Goal: Task Accomplishment & Management: Use online tool/utility

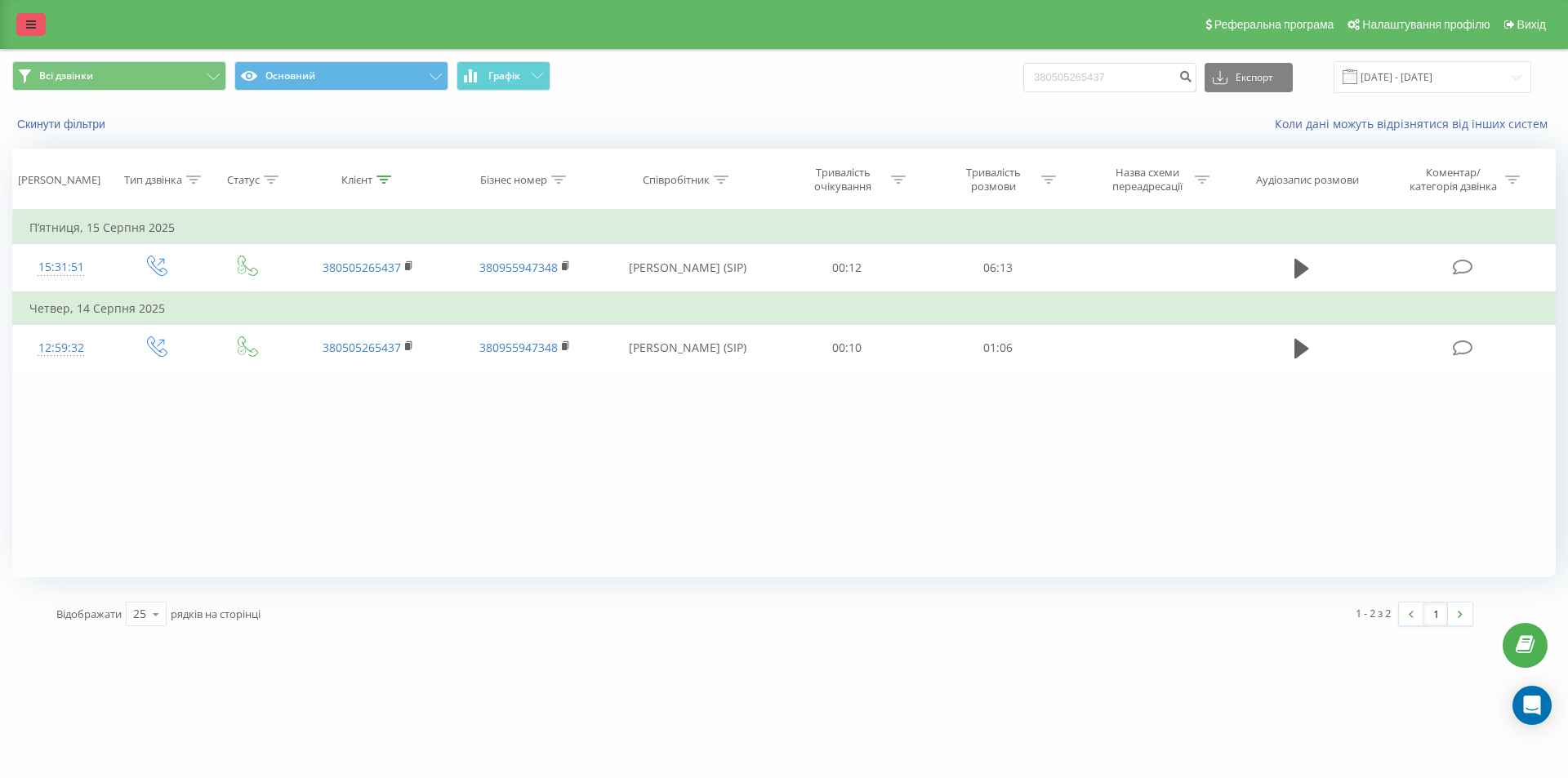
click at [18, 23] on link at bounding box center [31, 25] width 30 height 23
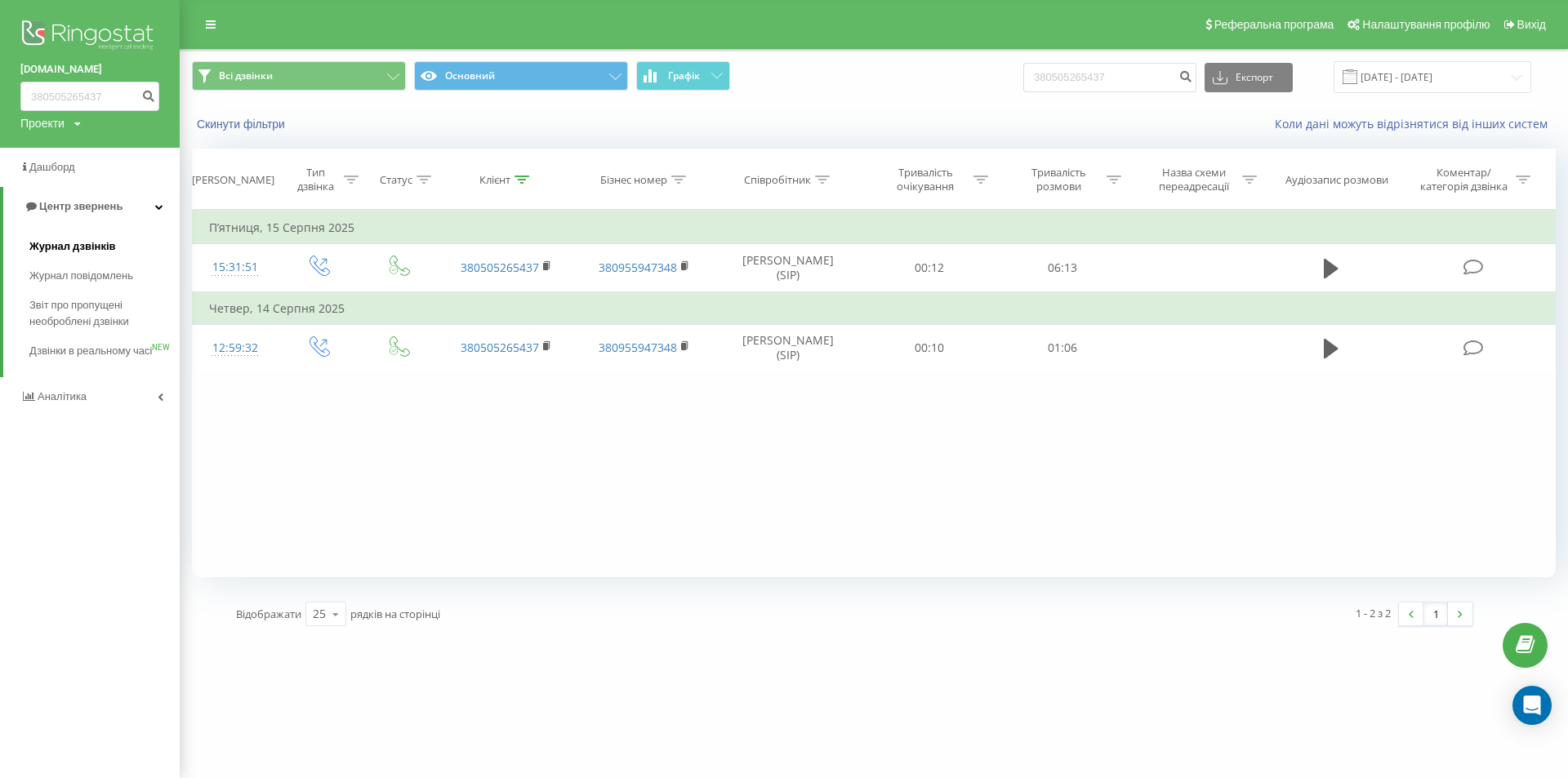
click at [68, 240] on span "Журнал дзвінків" at bounding box center [73, 246] width 86 height 16
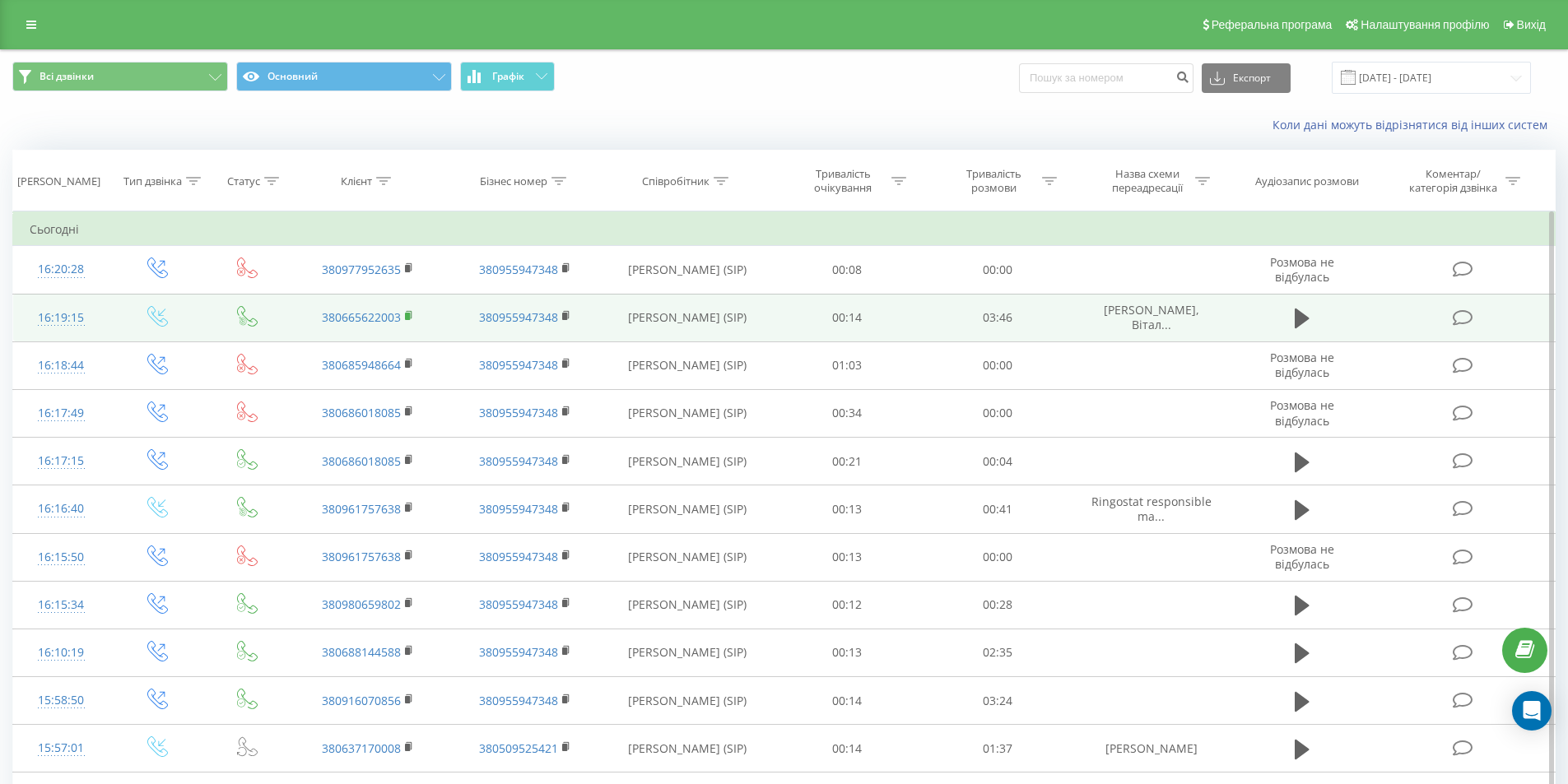
click at [410, 322] on icon at bounding box center [409, 316] width 9 height 12
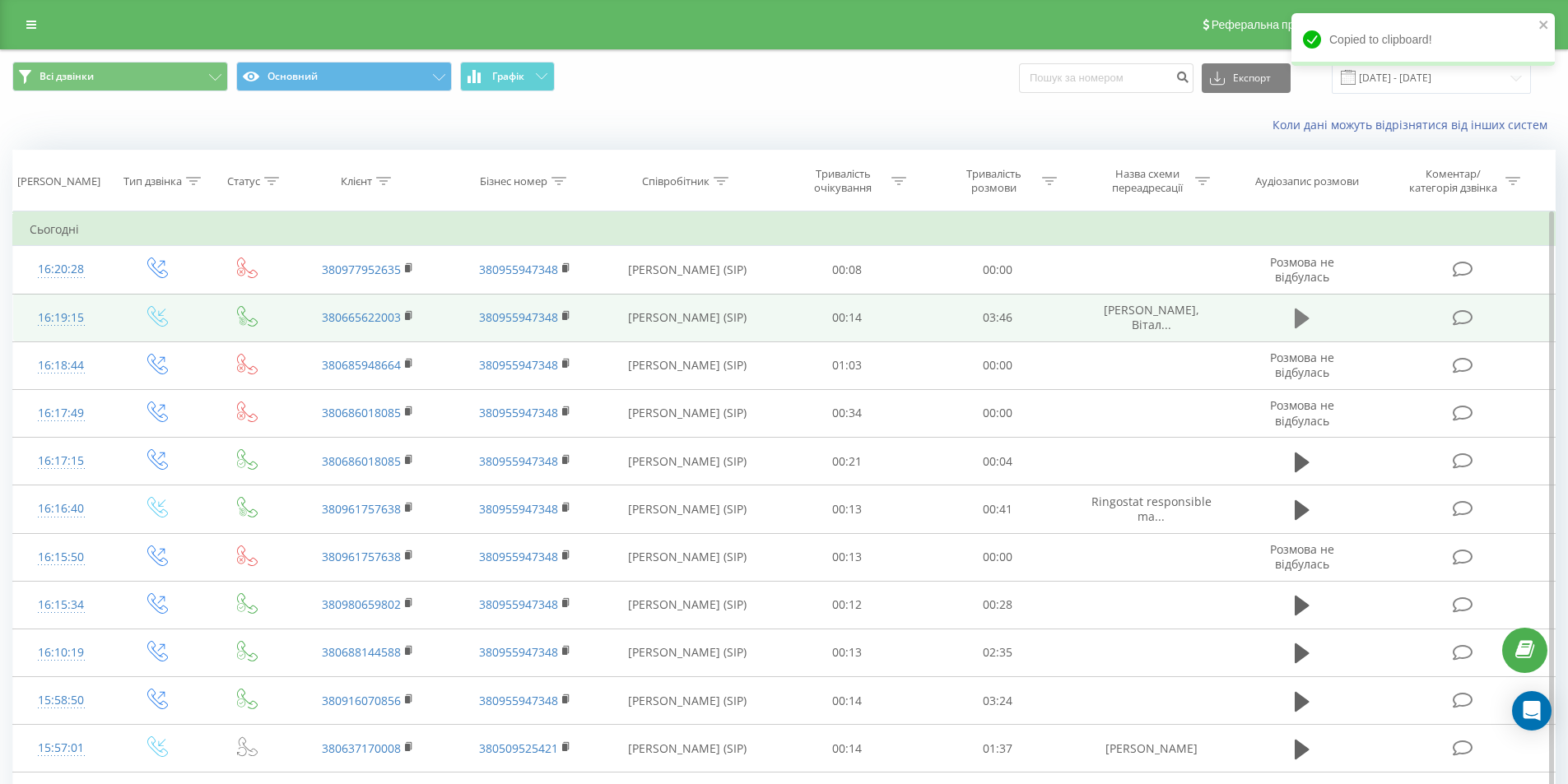
click at [1306, 325] on icon at bounding box center [1301, 319] width 14 height 23
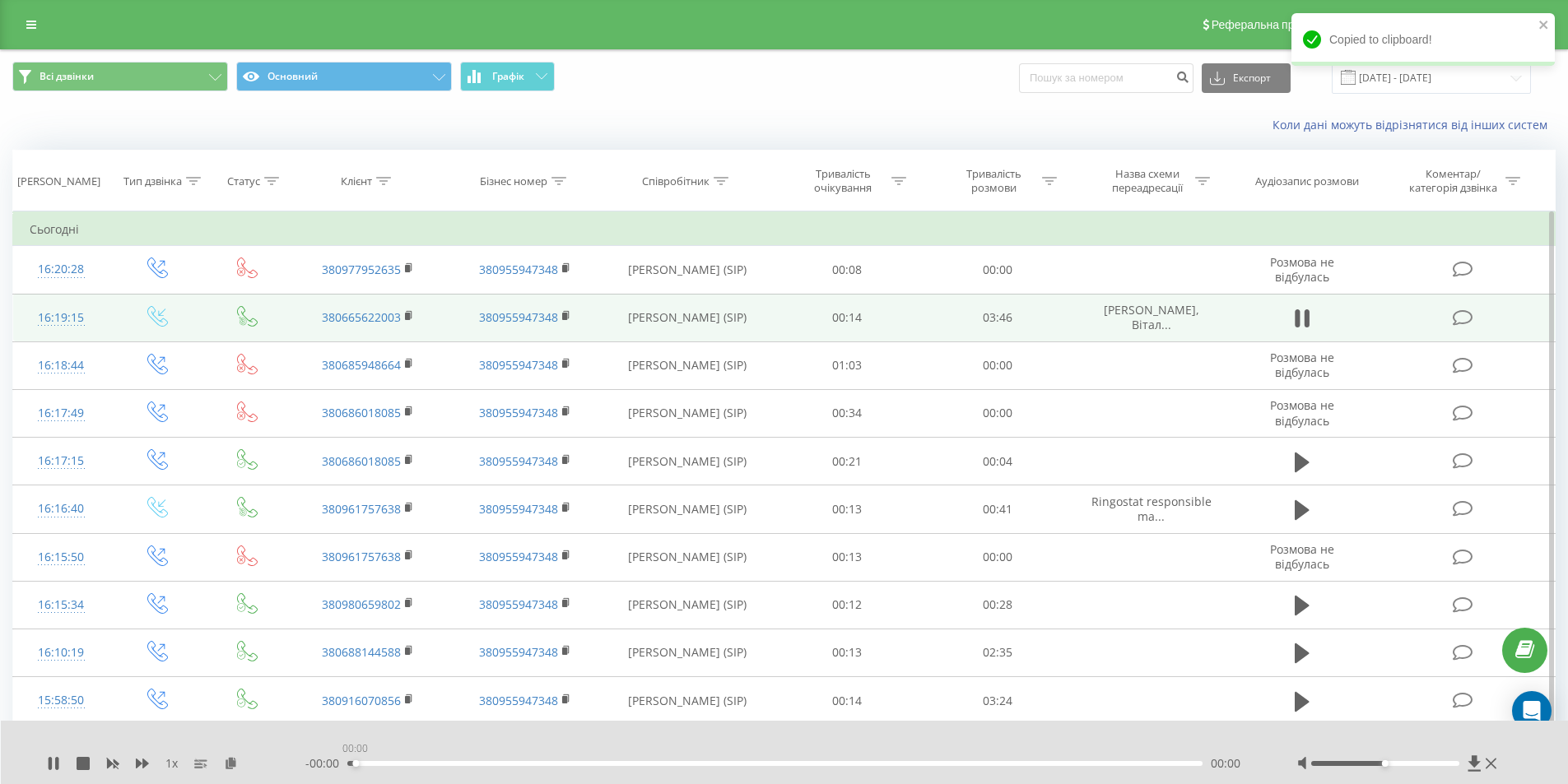
drag, startPoint x: 350, startPoint y: 763, endPoint x: 405, endPoint y: 766, distance: 55.1
click at [405, 766] on div "00:00" at bounding box center [776, 763] width 856 height 5
click at [146, 770] on button at bounding box center [143, 764] width 14 height 14
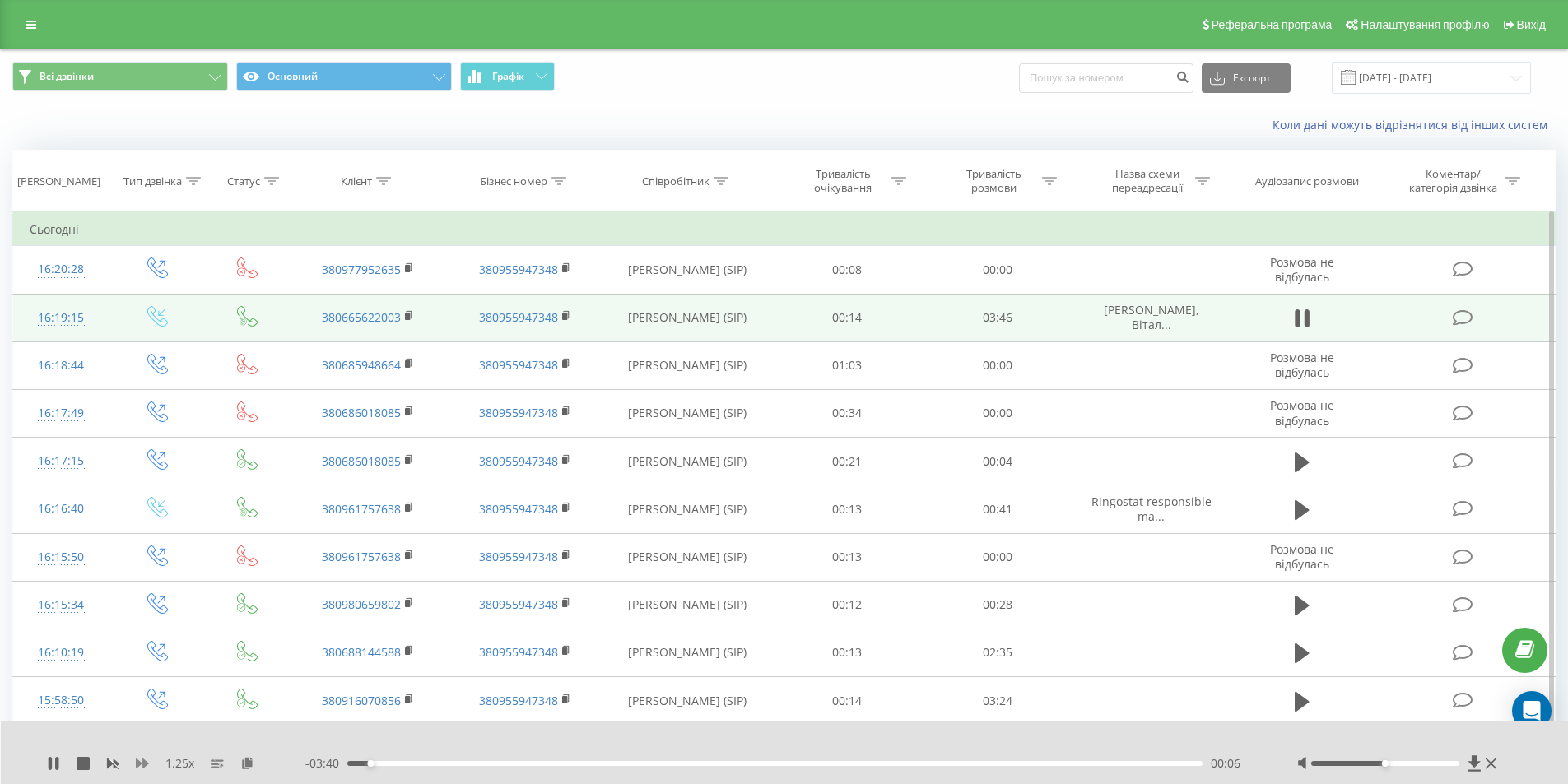
click at [136, 764] on icon at bounding box center [143, 763] width 14 height 10
click at [52, 765] on icon at bounding box center [49, 764] width 3 height 14
